Goal: Task Accomplishment & Management: Complete application form

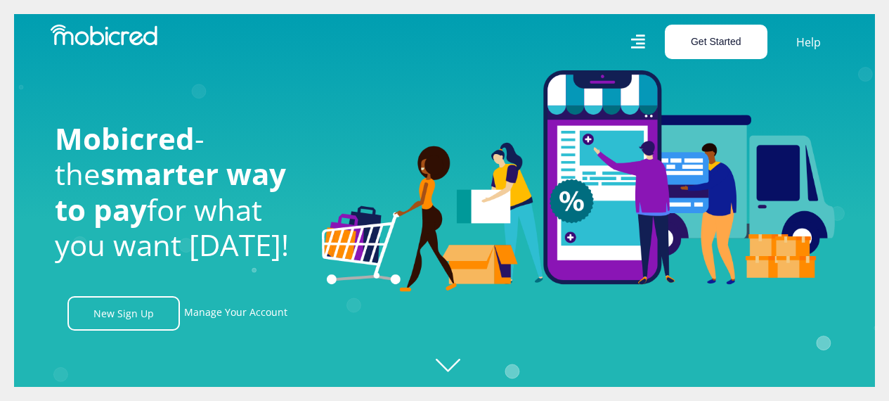
scroll to position [0, 1002]
click at [706, 32] on button "Get Started" at bounding box center [716, 42] width 103 height 34
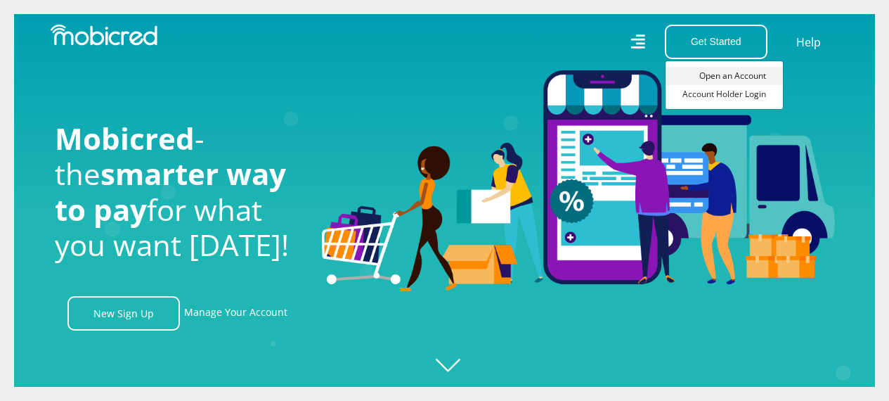
scroll to position [0, 1803]
click at [711, 74] on link "Open an Account" at bounding box center [724, 76] width 117 height 18
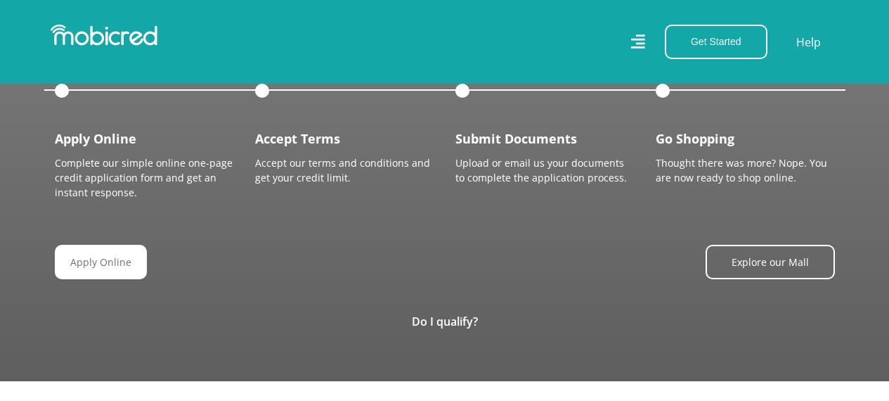
scroll to position [1516, 0]
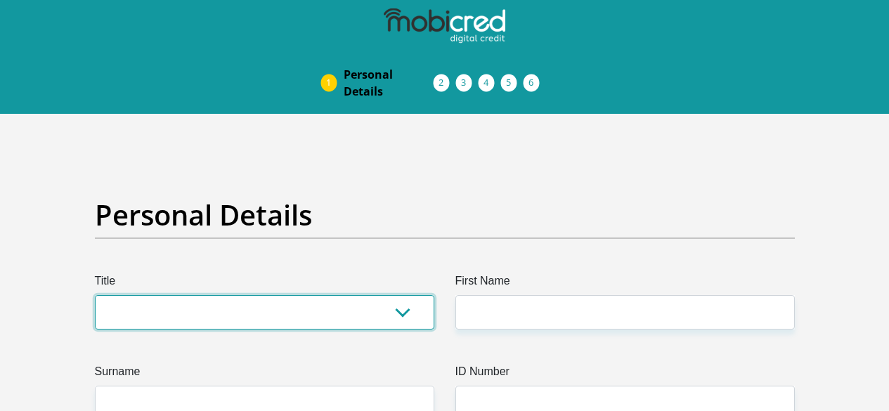
click at [393, 295] on select "Mr Ms Mrs Dr Other" at bounding box center [265, 312] width 340 height 34
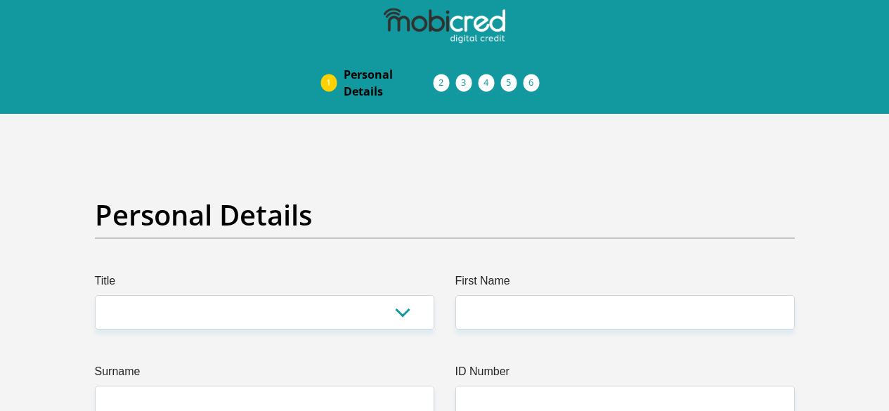
click at [411, 198] on h2 "Personal Details" at bounding box center [445, 215] width 700 height 34
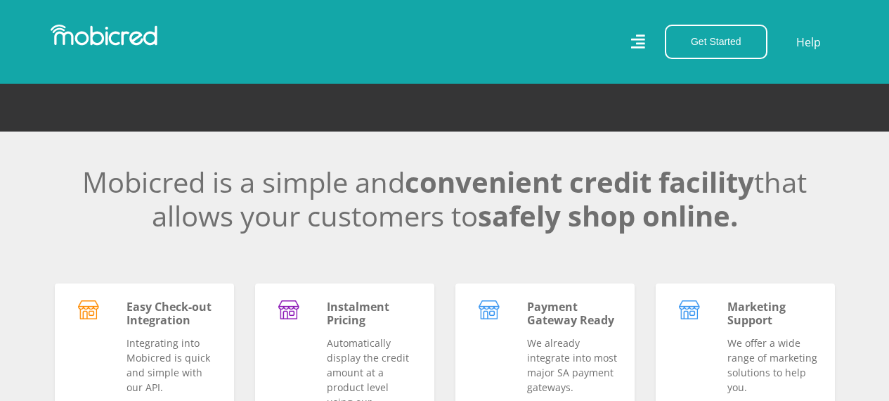
scroll to position [276, 0]
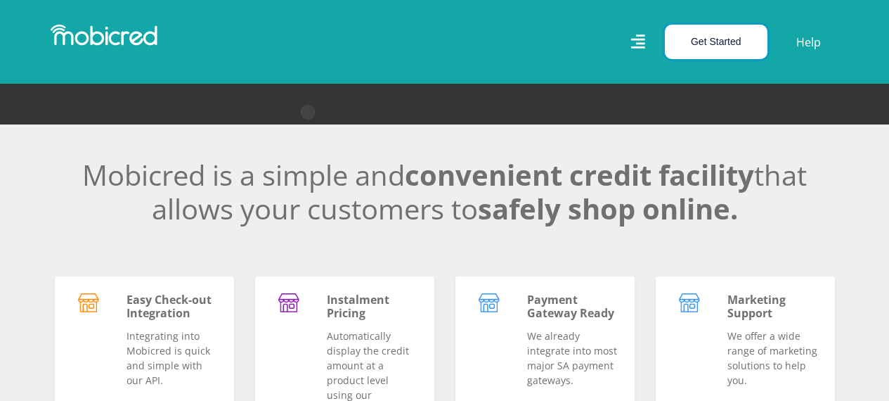
click at [699, 49] on button "Get Started" at bounding box center [716, 42] width 103 height 34
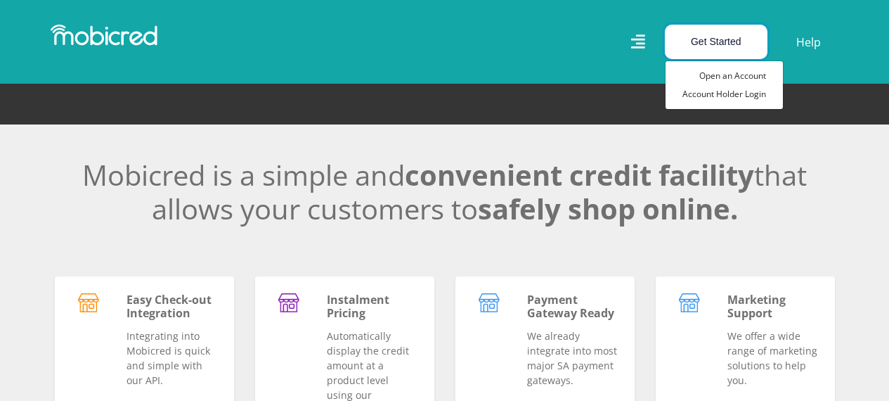
scroll to position [0, 2144]
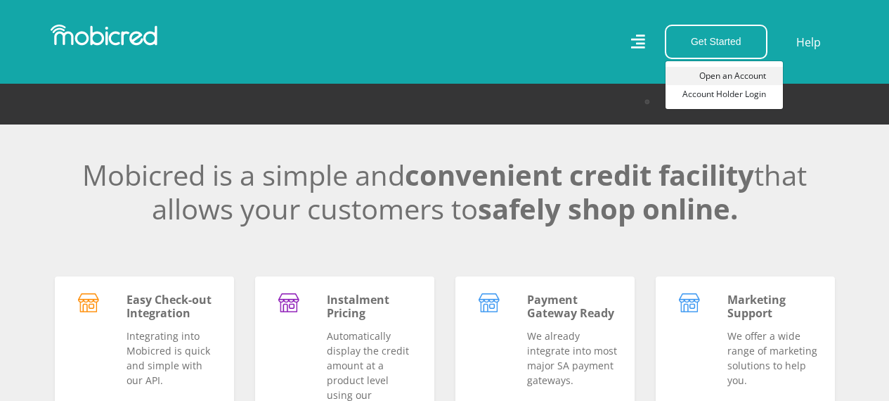
click at [726, 70] on link "Open an Account" at bounding box center [724, 76] width 117 height 18
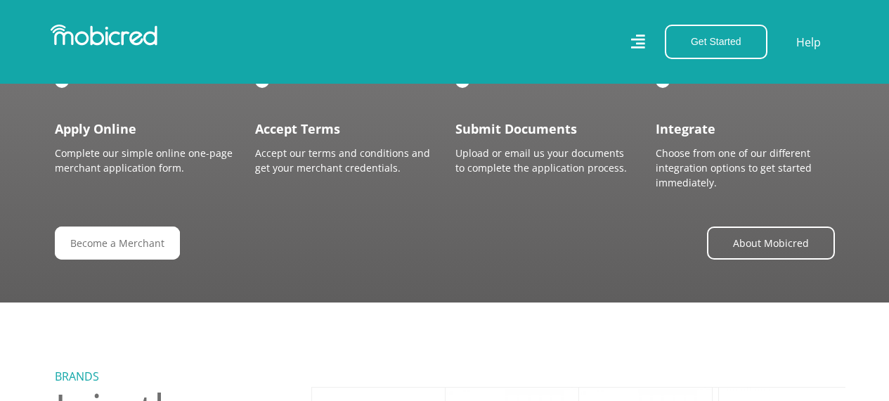
scroll to position [1254, 0]
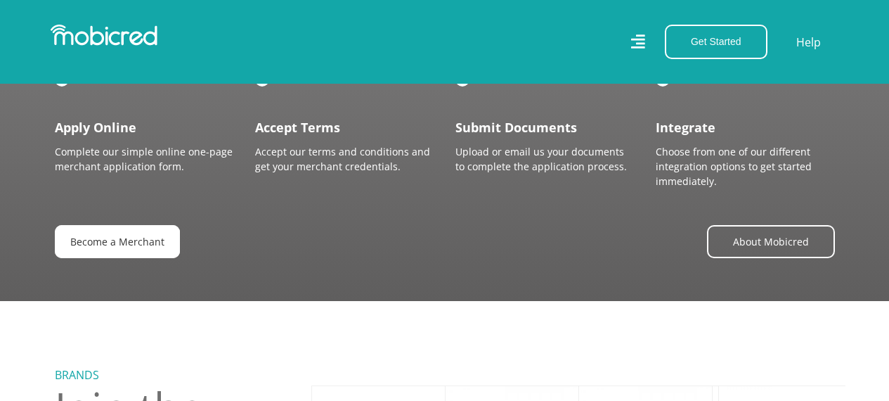
click at [145, 254] on link "Become a Merchant" at bounding box center [117, 241] width 125 height 33
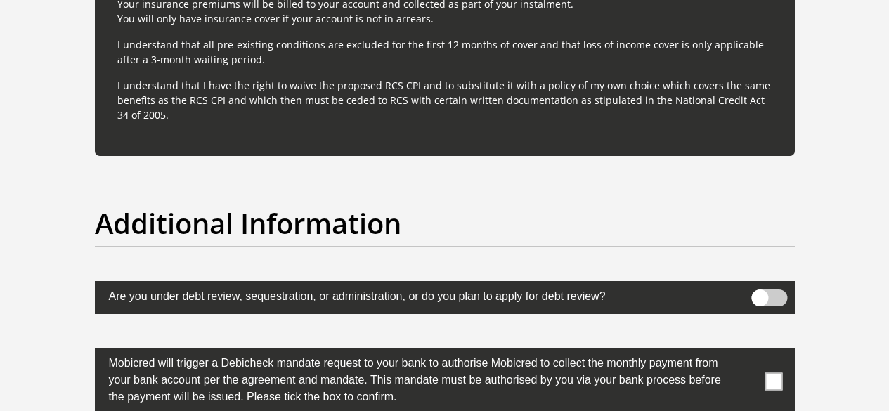
scroll to position [4252, 0]
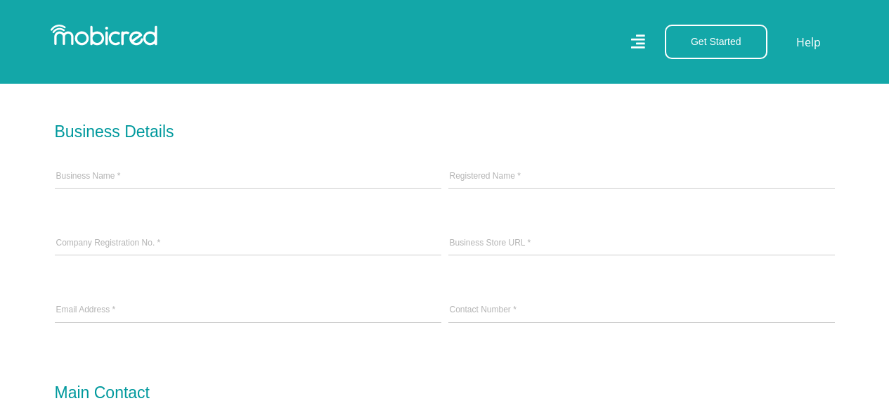
scroll to position [454, 0]
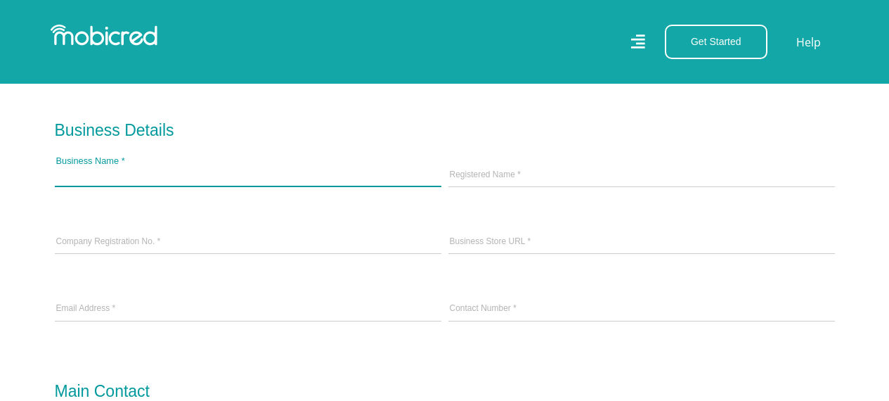
click at [273, 167] on input "Business Name *" at bounding box center [248, 175] width 387 height 21
type input "[PERSON_NAME]"
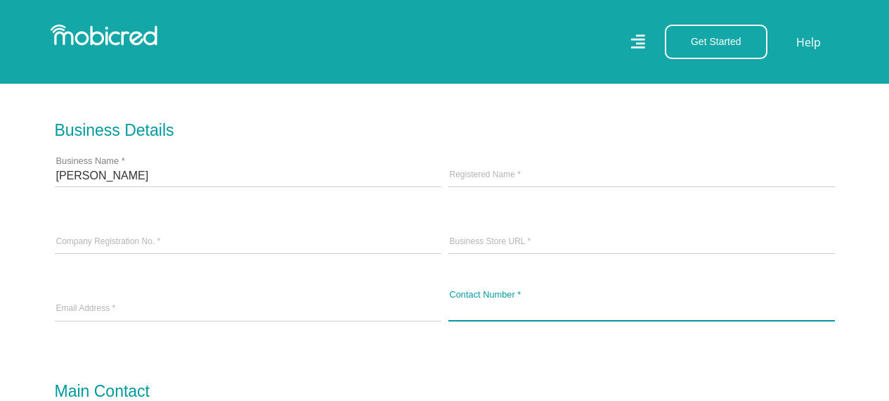
type input "0626075233"
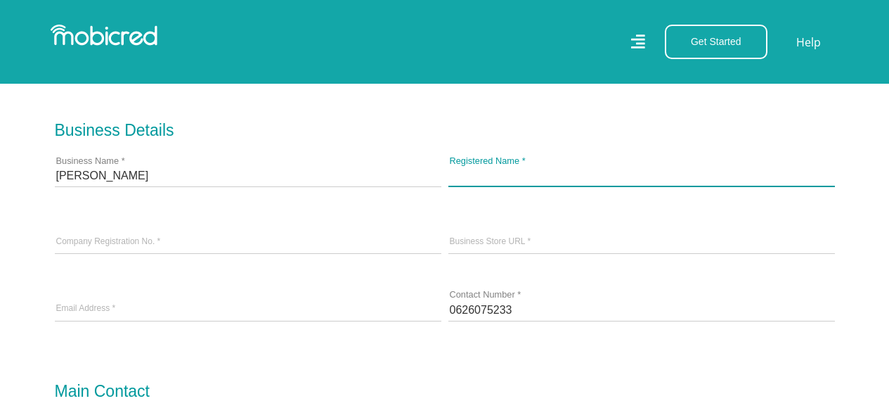
click at [458, 173] on input "Registered Name *" at bounding box center [642, 175] width 387 height 21
type input "Preven Med Health"
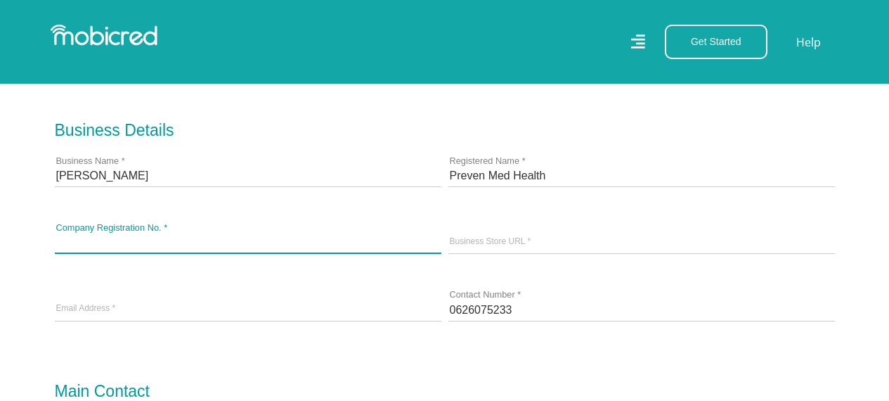
click at [228, 238] on input "Company Registration No. *" at bounding box center [248, 242] width 387 height 21
type input "2016/064116/07"
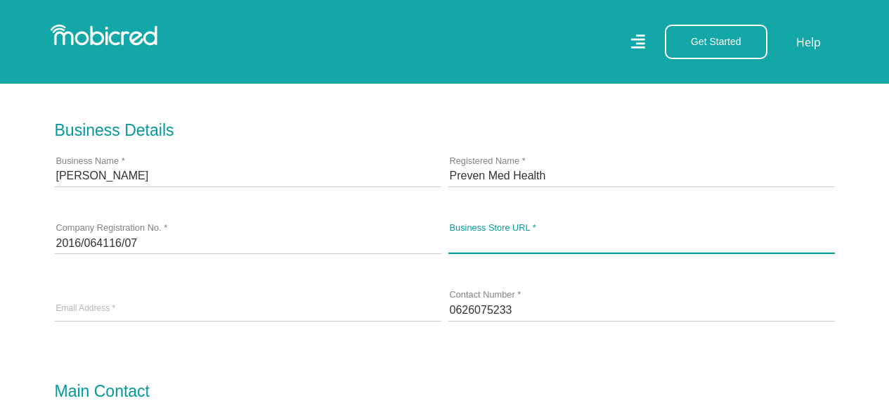
click at [470, 236] on input "Business Store URL *" at bounding box center [642, 242] width 387 height 21
type input "www.prevenmedhealth.com"
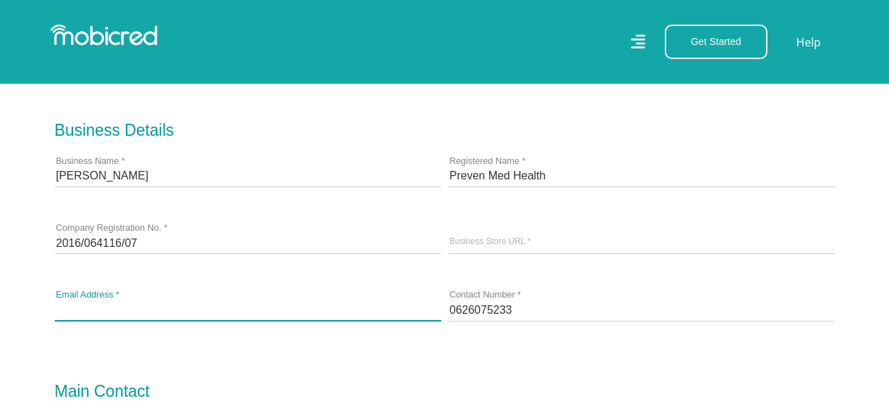
click at [267, 301] on input "email" at bounding box center [248, 309] width 387 height 21
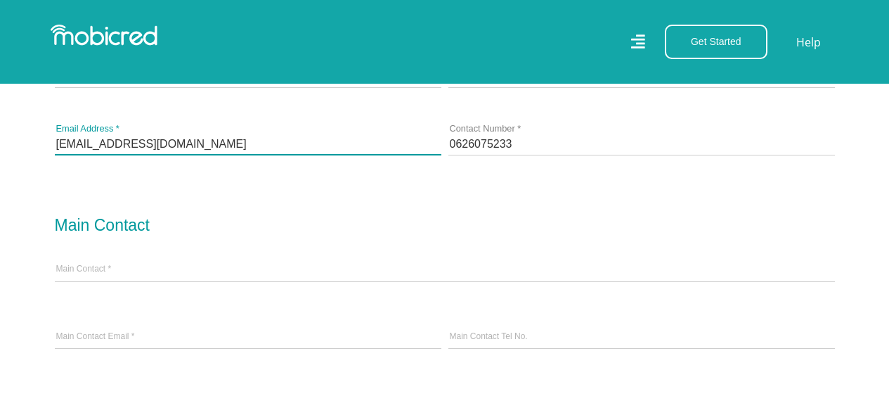
scroll to position [621, 0]
type input "admin@prevenmedhealth.com"
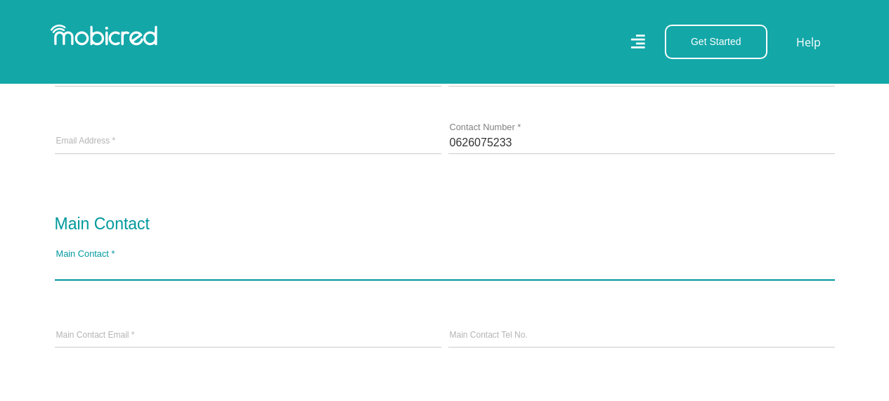
click at [251, 270] on input "Main Contact *" at bounding box center [445, 268] width 780 height 21
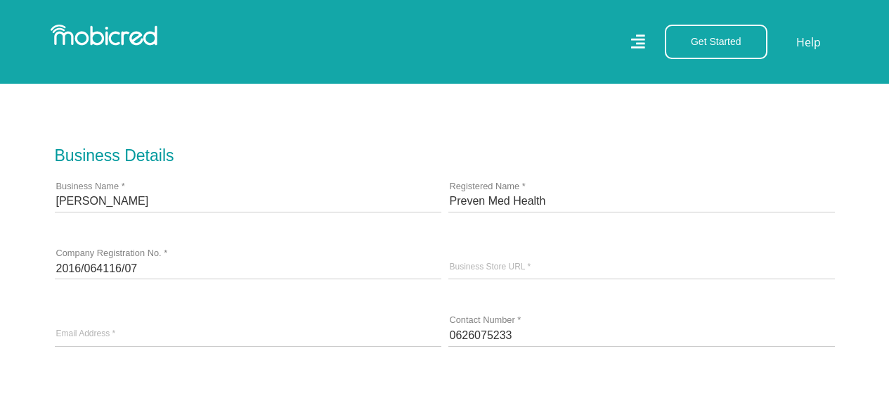
scroll to position [427, 0]
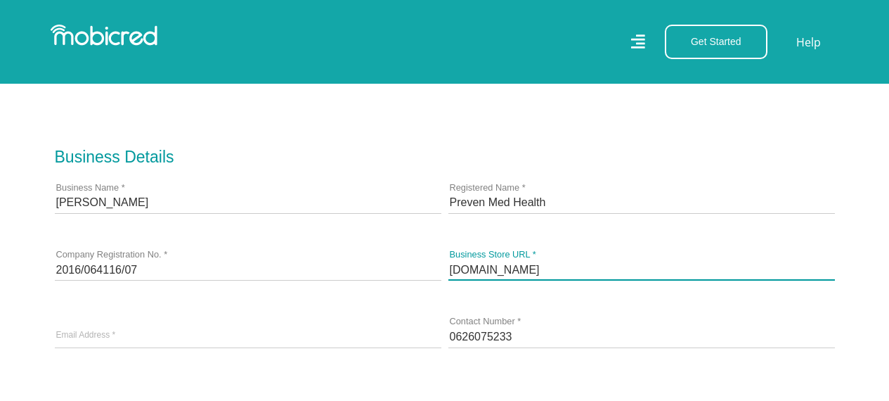
click at [482, 269] on input "www.prevenmedhealth.com" at bounding box center [642, 269] width 387 height 21
click at [477, 271] on input "www.prevenmedhealth.com" at bounding box center [642, 269] width 387 height 21
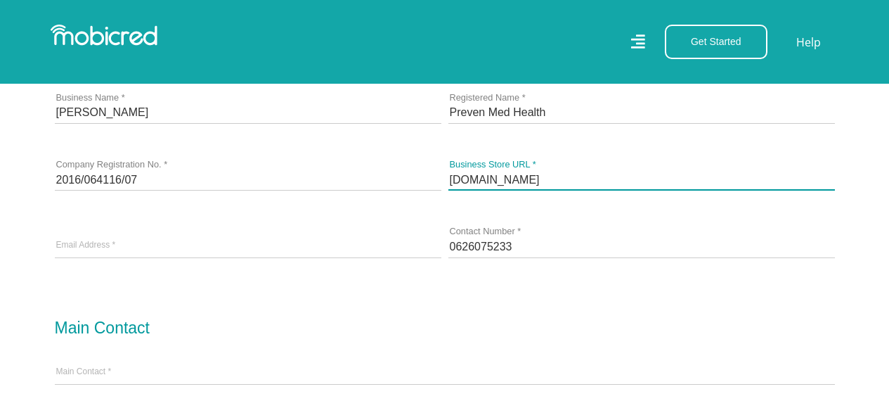
scroll to position [539, 0]
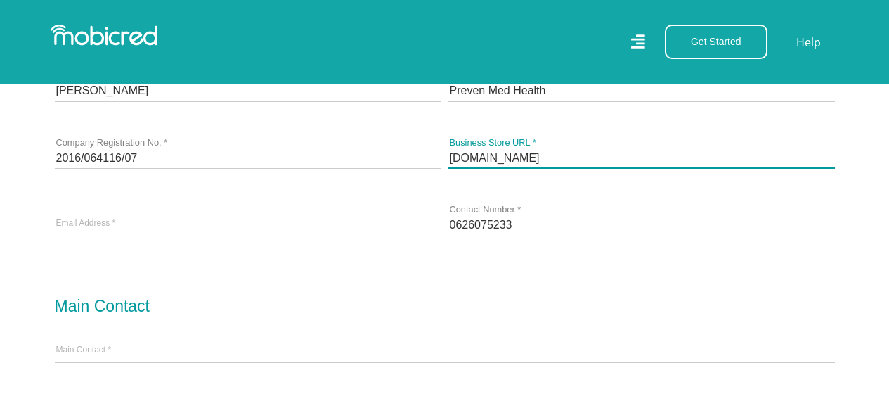
type input "prevenmedhealth.com"
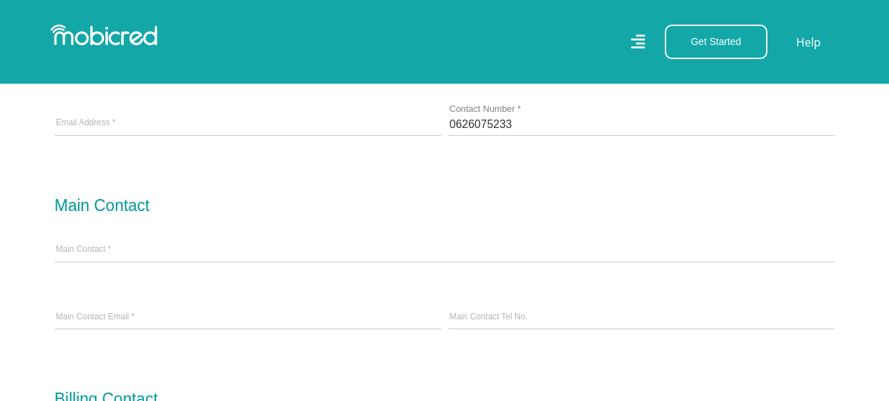
scroll to position [640, 0]
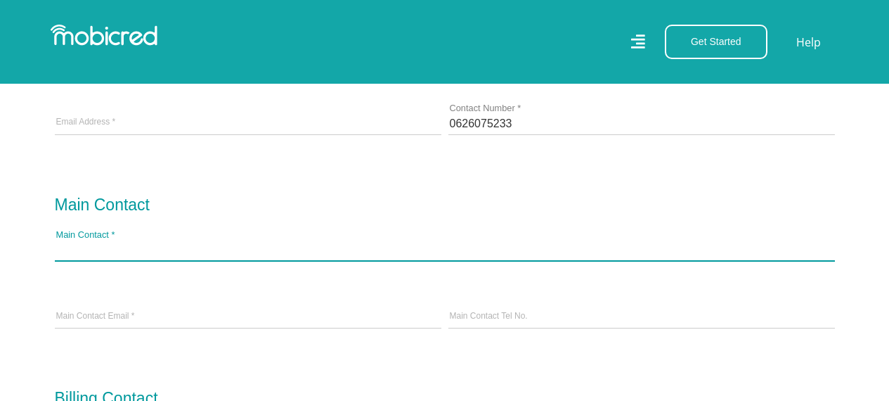
click at [296, 257] on input "Main Contact *" at bounding box center [445, 249] width 780 height 21
type input "[PERSON_NAME]"
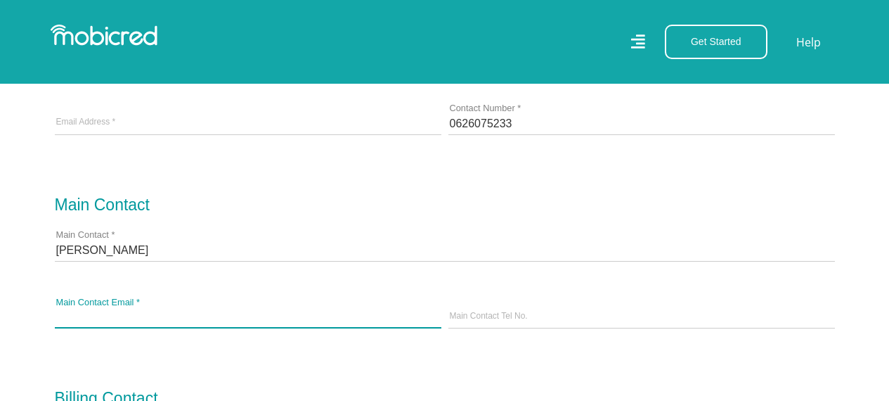
click at [193, 316] on input "Main Contact Email *" at bounding box center [248, 317] width 387 height 21
click at [87, 318] on input "admin@prevenmedhealth.com" at bounding box center [248, 317] width 387 height 21
type input "thando@prevenmedhealth.com"
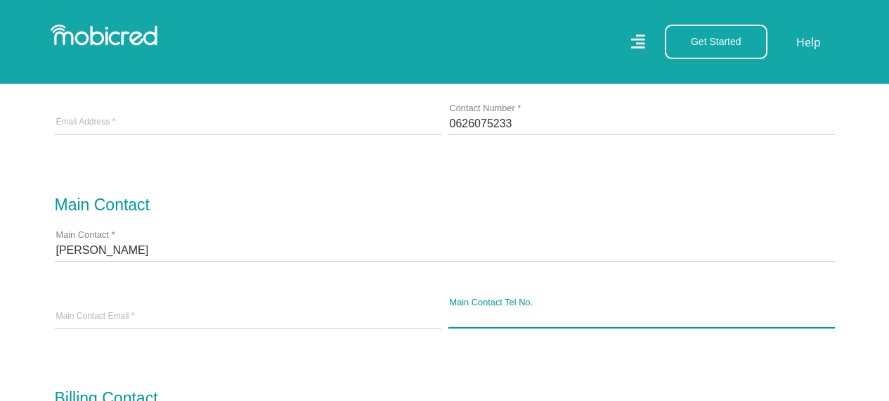
click at [467, 327] on div "Main Contact Tel No." at bounding box center [642, 318] width 387 height 22
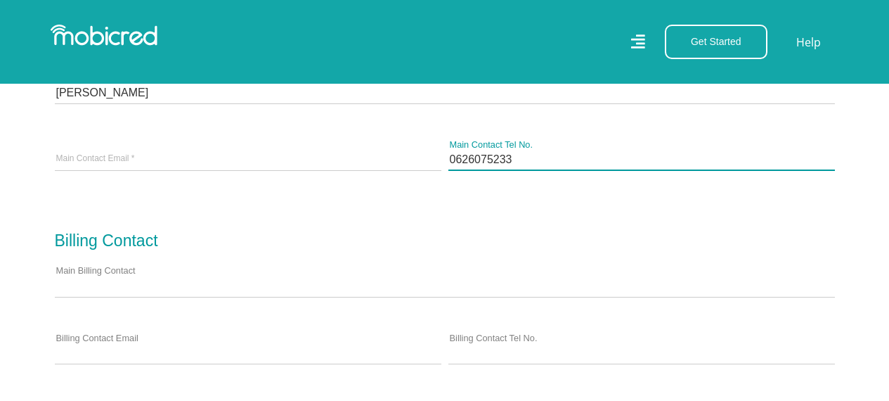
scroll to position [799, 0]
type input "0626075233"
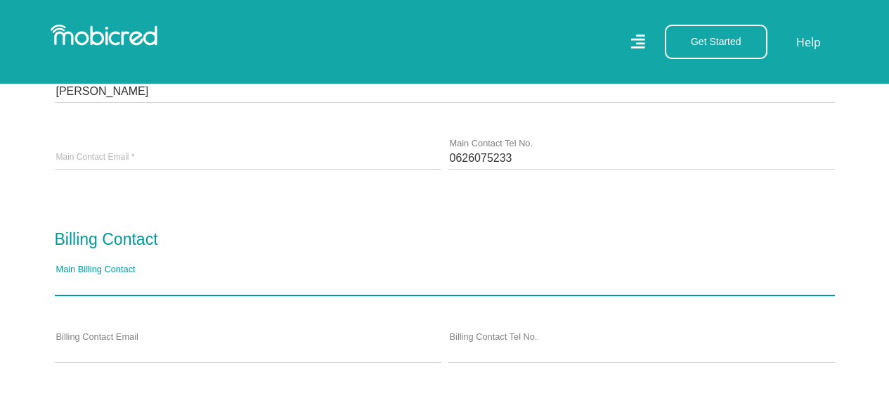
click at [285, 283] on input "Main Billing Contact" at bounding box center [445, 283] width 780 height 21
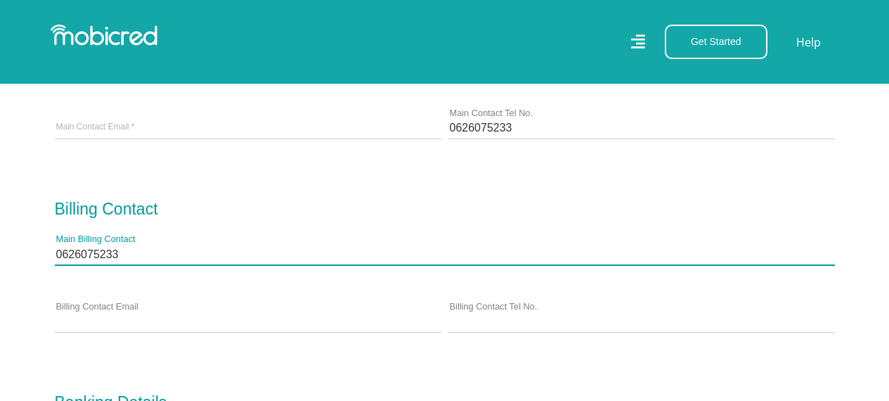
scroll to position [854, 0]
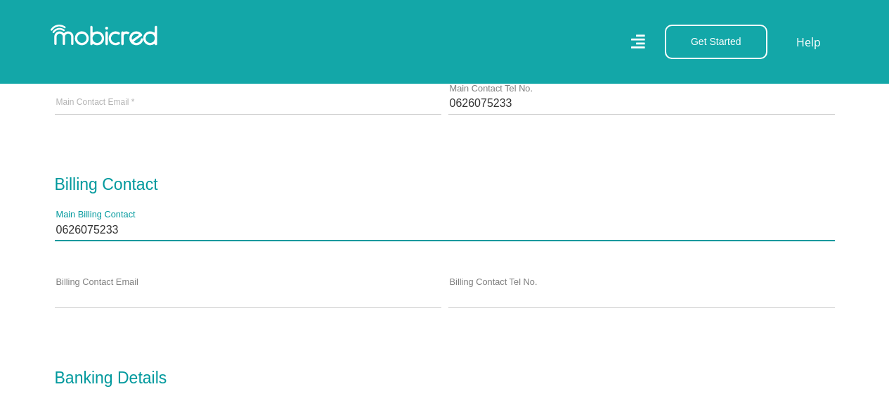
type input "0626075233"
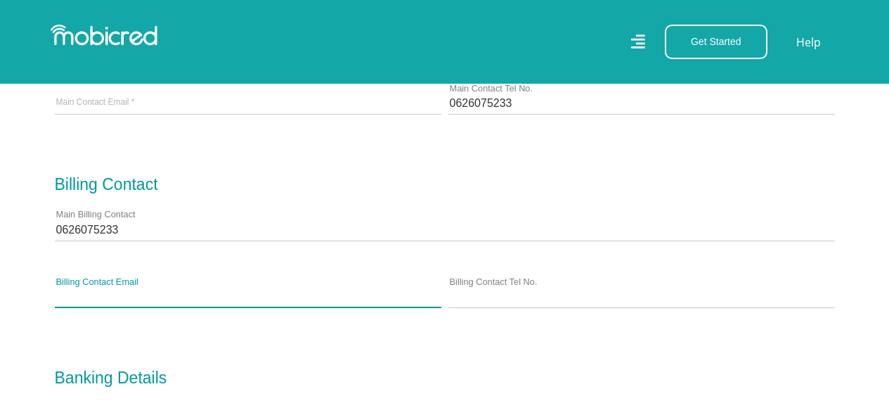
click at [242, 294] on input "Billing Contact Email" at bounding box center [248, 296] width 387 height 21
type input "admin@prevenmedhealth.com"
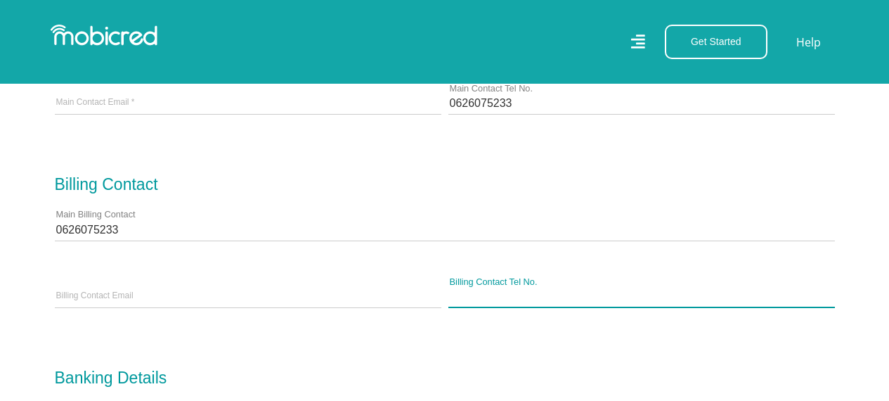
click at [465, 292] on input "Billing Contact Tel No." at bounding box center [642, 296] width 387 height 21
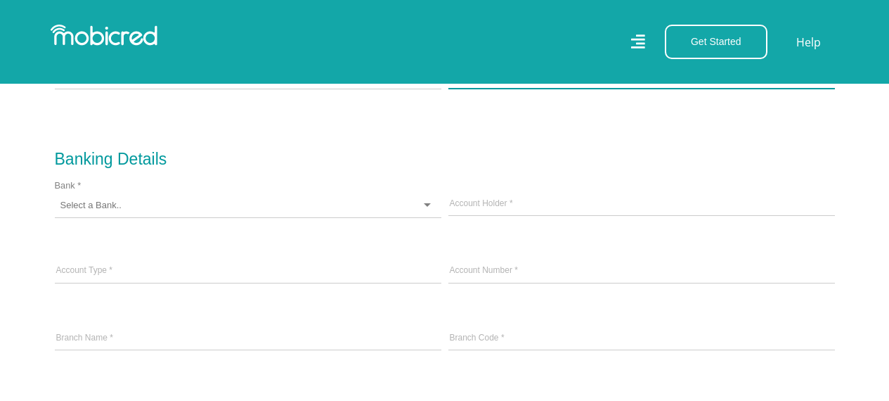
scroll to position [1076, 0]
type input "0626075233"
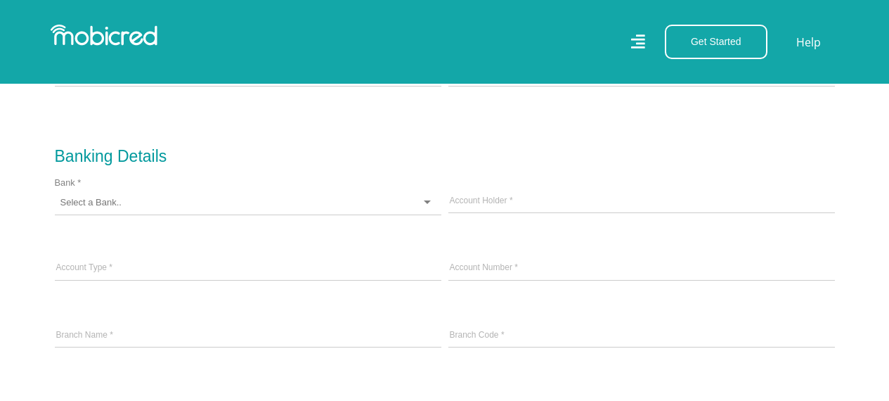
click at [345, 205] on div at bounding box center [248, 203] width 387 height 25
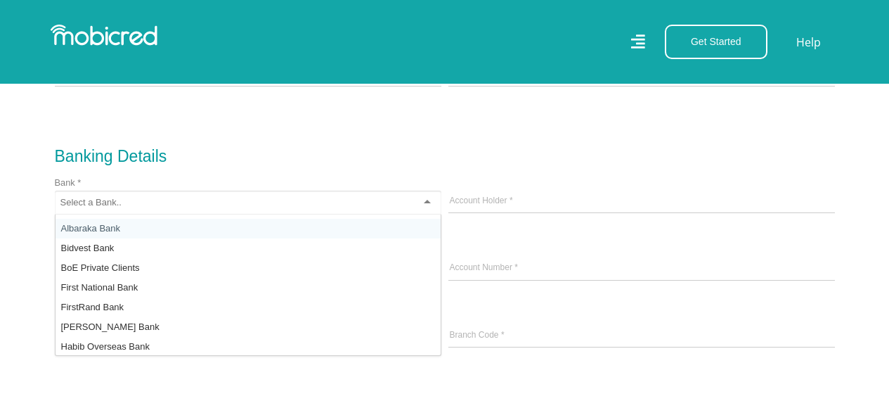
scroll to position [0, 0]
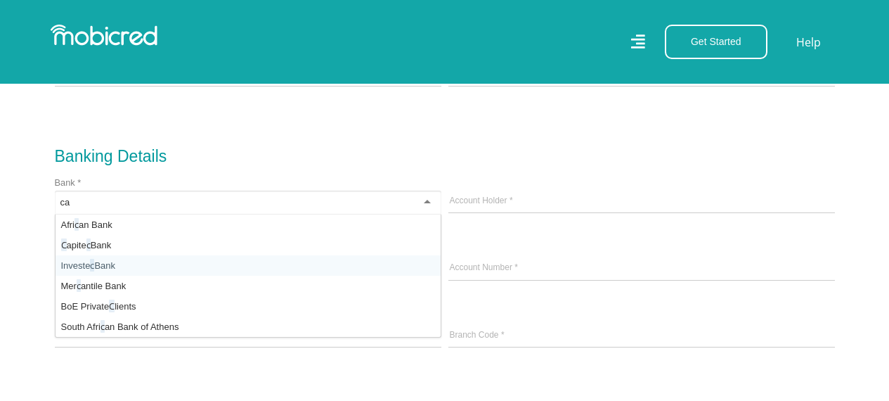
type input "cap"
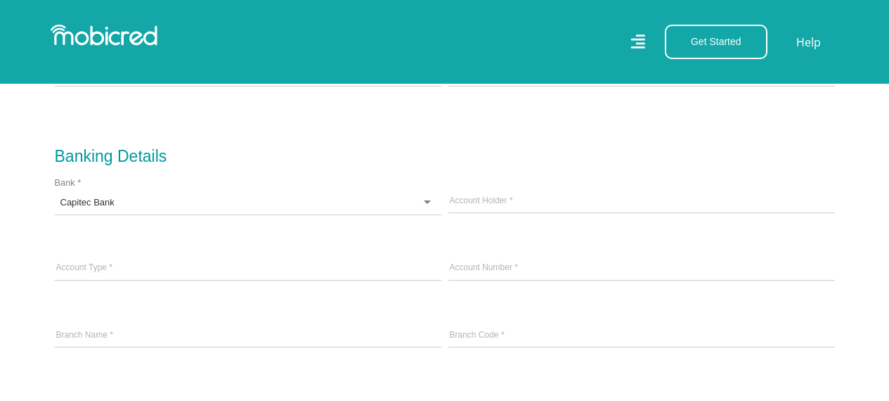
click at [267, 195] on div "Capitec Bank" at bounding box center [248, 203] width 387 height 25
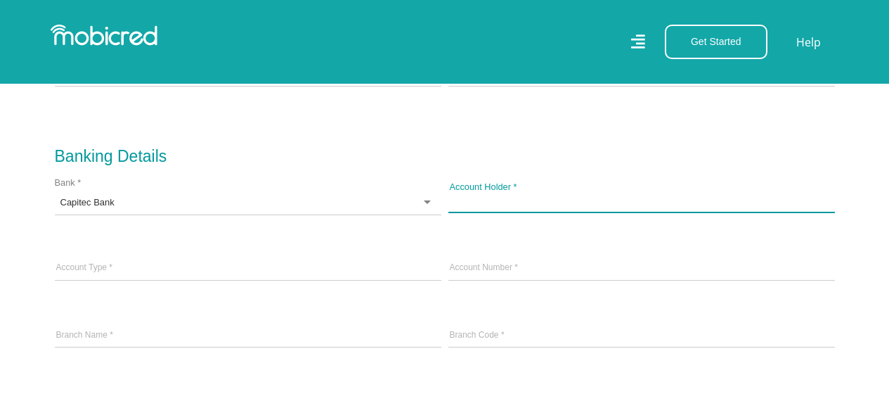
click at [501, 207] on input "Account Holder *" at bounding box center [642, 201] width 387 height 21
type input "p"
type input "Preven Med Health"
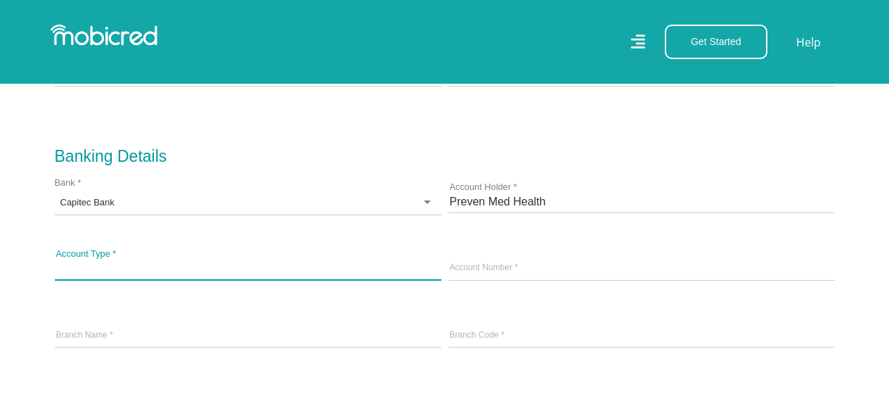
click at [113, 263] on input "Account Type *" at bounding box center [248, 268] width 387 height 21
click at [60, 269] on input "current ac" at bounding box center [248, 268] width 387 height 21
click at [110, 265] on input "Current ac" at bounding box center [248, 268] width 387 height 21
type input "Current Account"
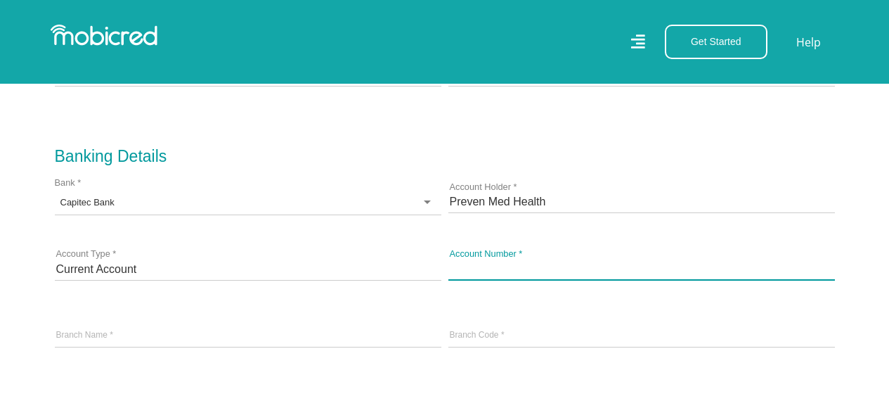
click at [486, 262] on input "text" at bounding box center [642, 268] width 387 height 21
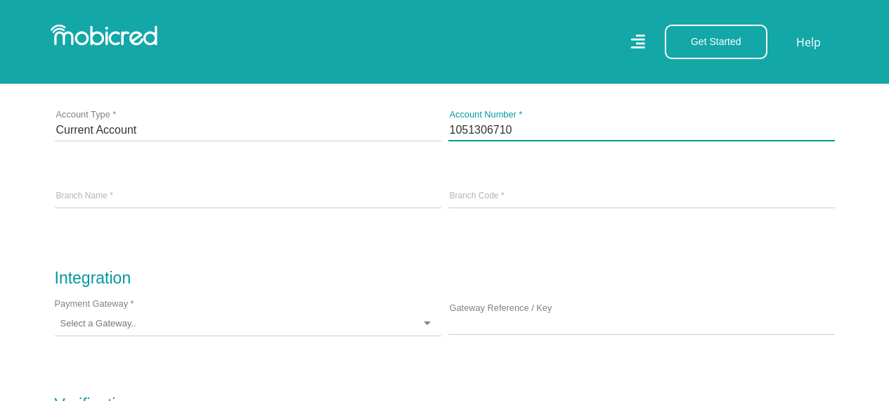
scroll to position [1217, 0]
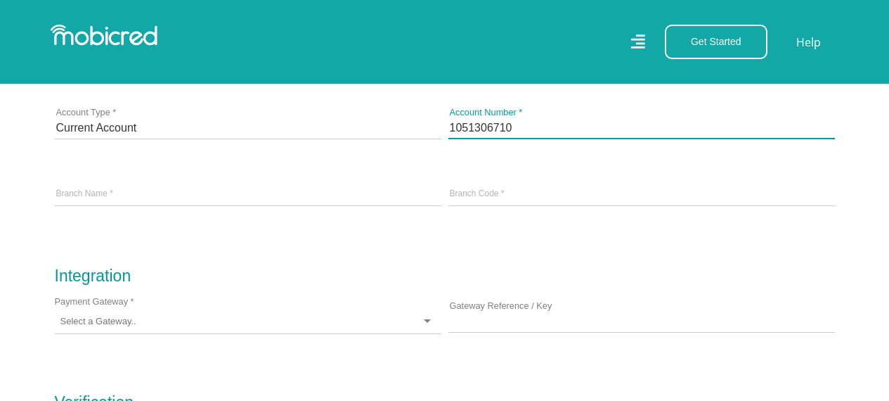
type input "1051306710"
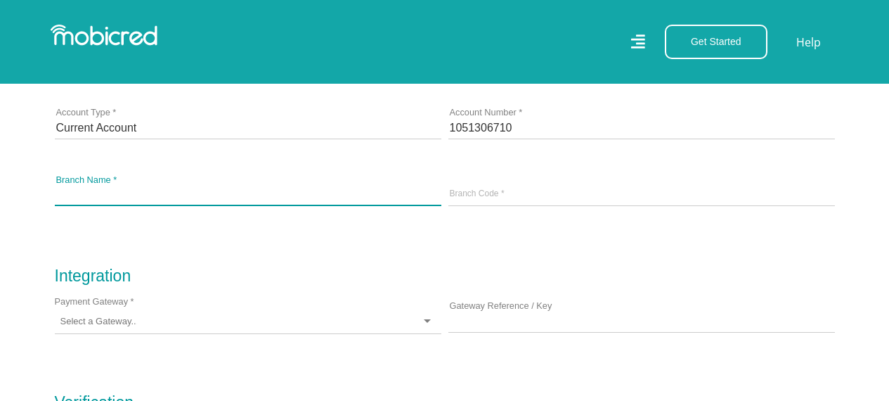
click at [312, 200] on input "Branch Name *" at bounding box center [248, 194] width 387 height 21
type input "Sandton"
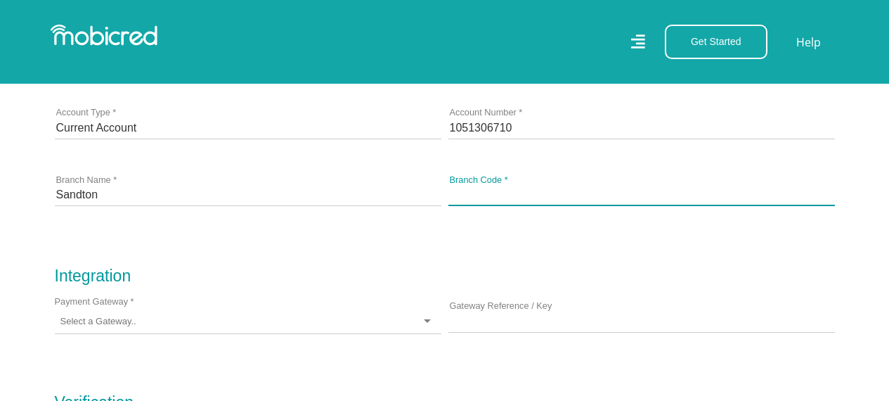
click at [468, 194] on input "Branch Code *" at bounding box center [642, 194] width 387 height 21
type input "45"
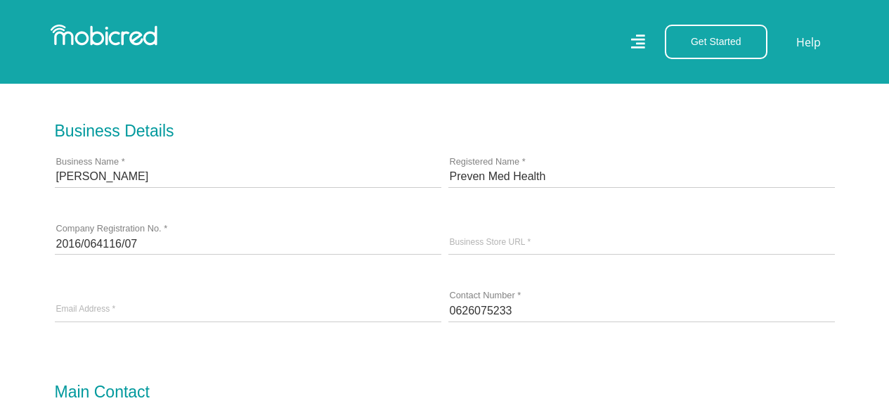
scroll to position [453, 8]
click at [449, 247] on input "[DOMAIN_NAME]" at bounding box center [642, 243] width 387 height 21
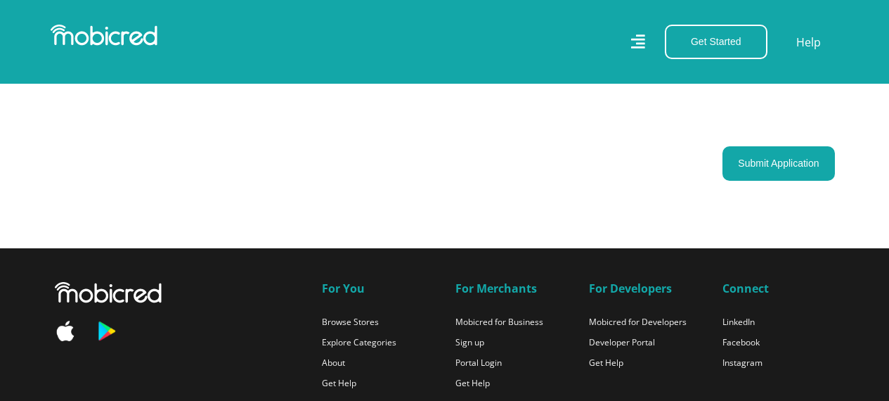
scroll to position [1556, 0]
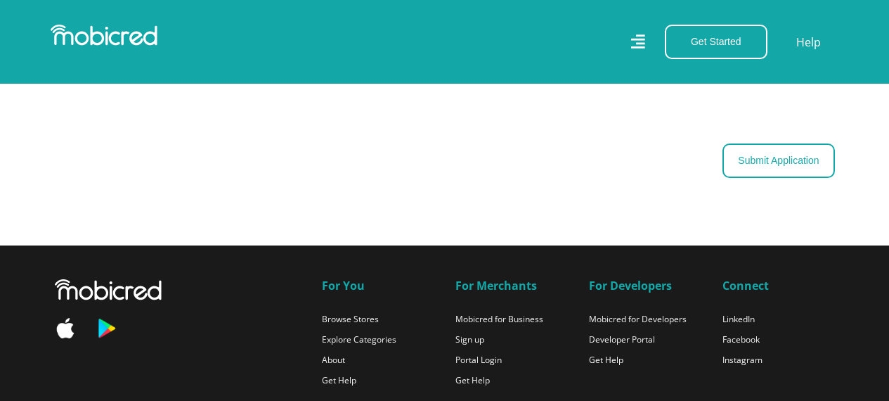
click at [790, 165] on button "Submit Application" at bounding box center [779, 160] width 112 height 34
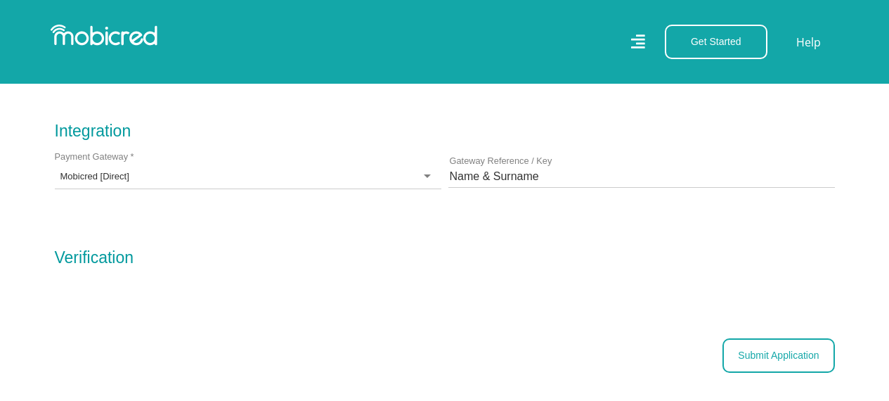
scroll to position [1362, 0]
click at [807, 362] on button "Submit Application" at bounding box center [779, 354] width 112 height 34
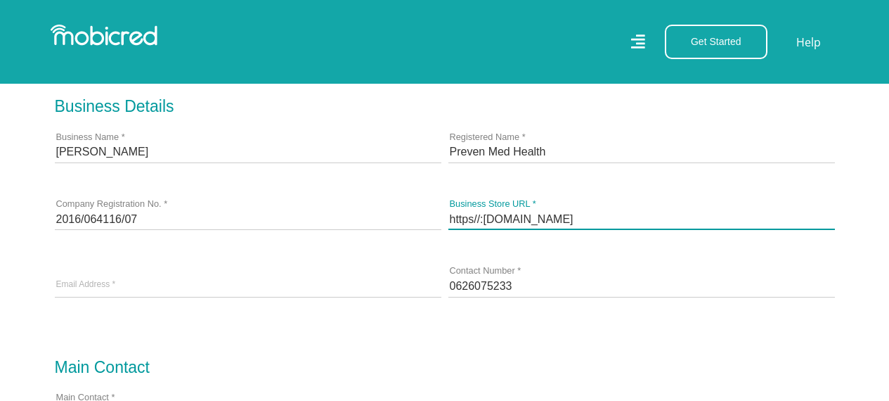
scroll to position [479, 0]
click at [683, 217] on input "https//:www.prevenmedhealth.com" at bounding box center [642, 217] width 387 height 21
click at [509, 211] on input "https//:www.prevenmedhealth.com/" at bounding box center [642, 217] width 387 height 21
click at [515, 222] on input "https//:www.prevenmedhealth.com/" at bounding box center [642, 217] width 387 height 21
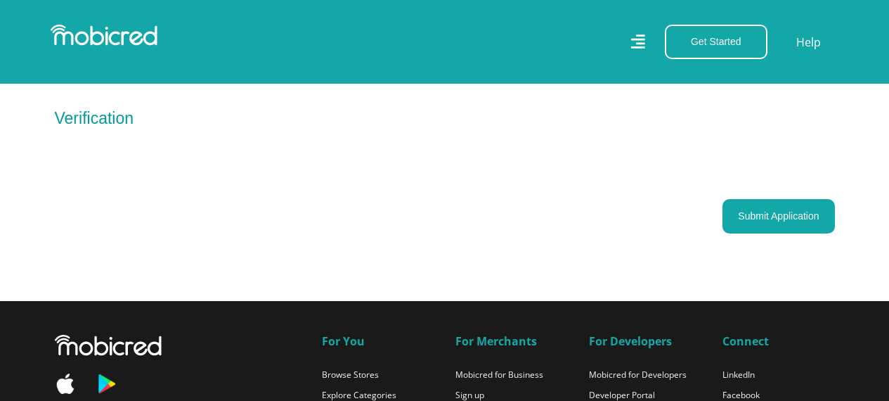
scroll to position [1476, 11]
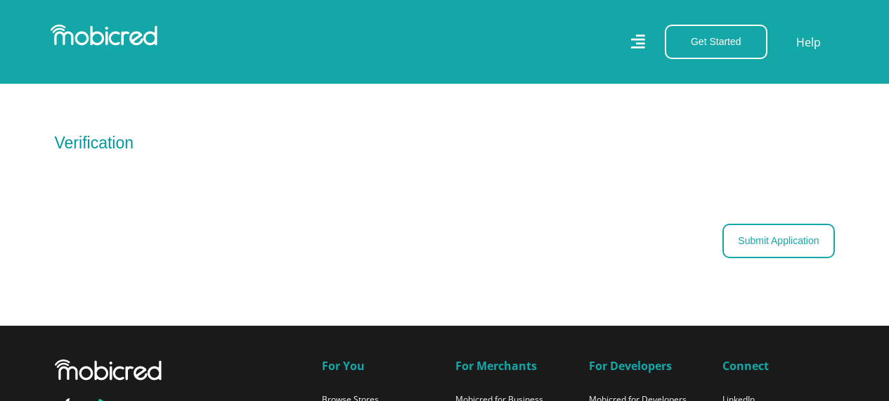
click at [796, 247] on button "Submit Application" at bounding box center [779, 241] width 112 height 34
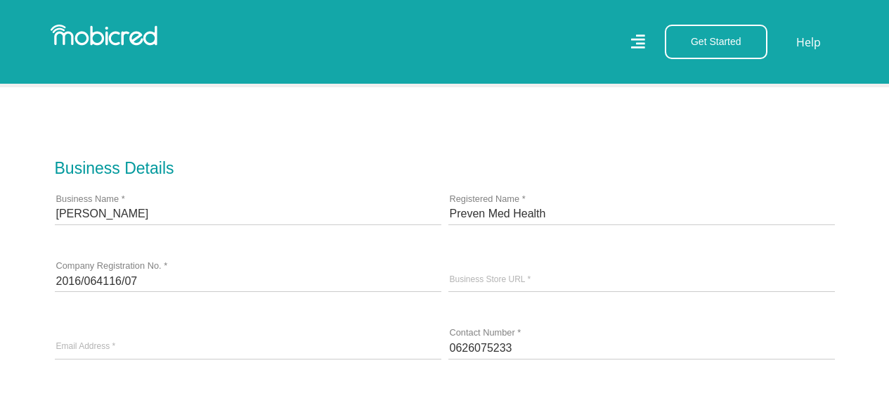
scroll to position [417, 0]
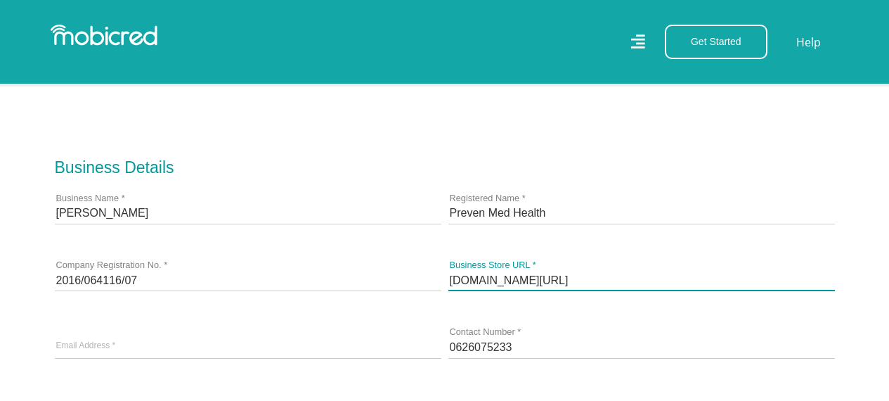
click at [533, 274] on input "prevenmedhealth.com/" at bounding box center [642, 279] width 387 height 21
drag, startPoint x: 566, startPoint y: 281, endPoint x: 445, endPoint y: 283, distance: 120.9
click at [445, 283] on div "prevenmedhealth.com/ Business Store URL *" at bounding box center [642, 280] width 394 height 67
paste input "https://www."
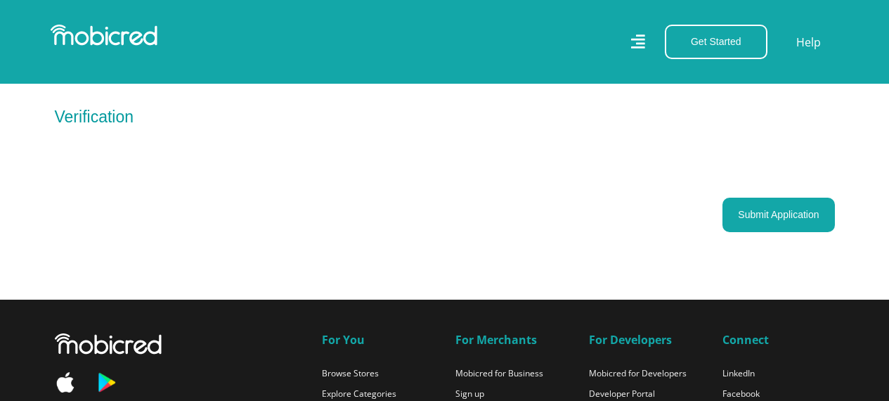
scroll to position [1508, 0]
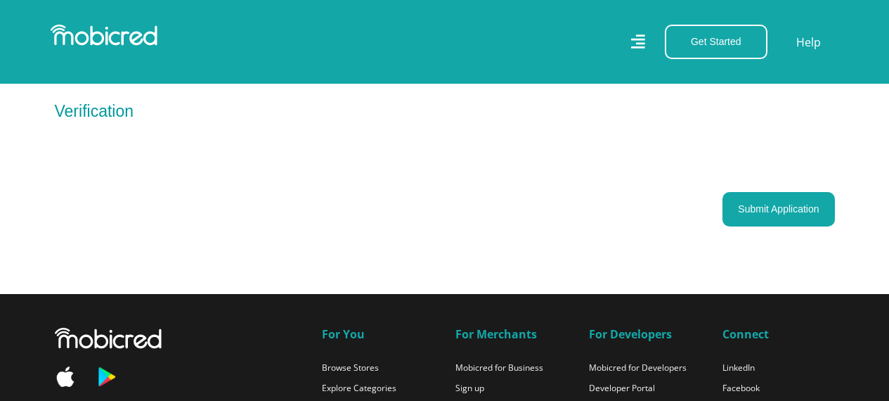
type input "https://www.prevenmedhealth.com/"
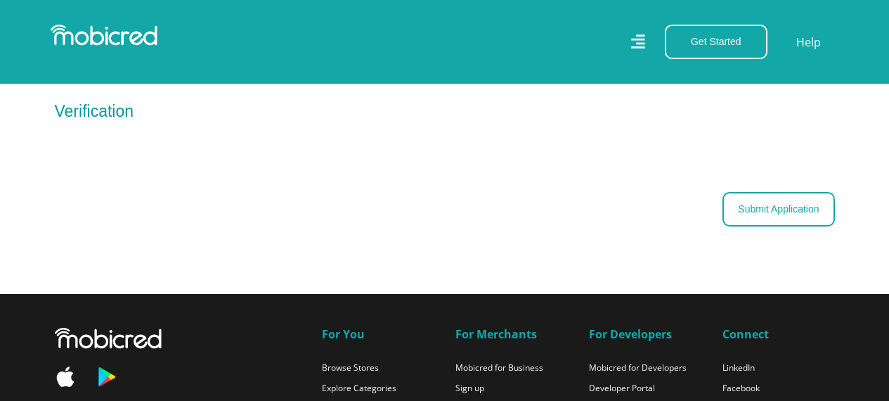
click at [778, 218] on button "Submit Application" at bounding box center [779, 209] width 112 height 34
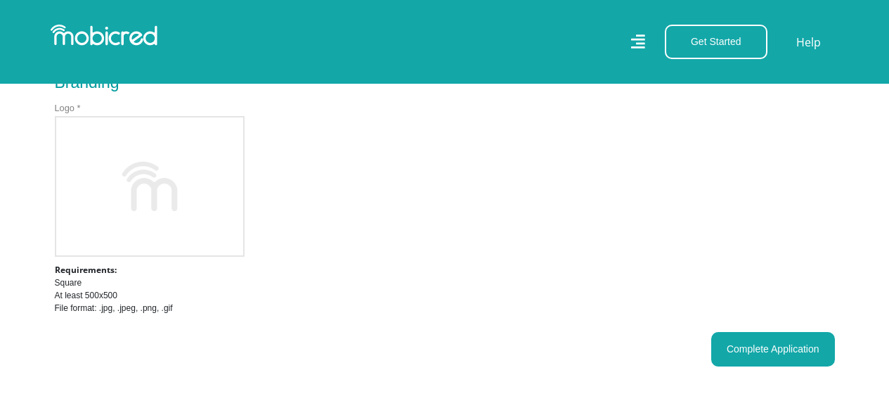
scroll to position [955, 0]
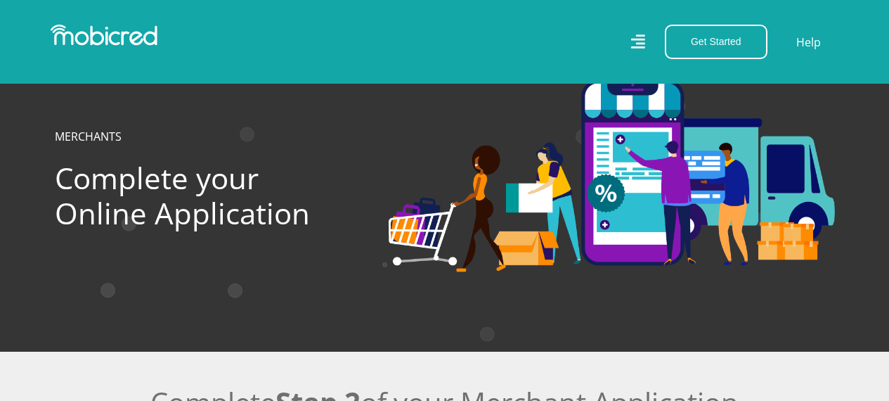
scroll to position [955, 0]
